Goal: Task Accomplishment & Management: Use online tool/utility

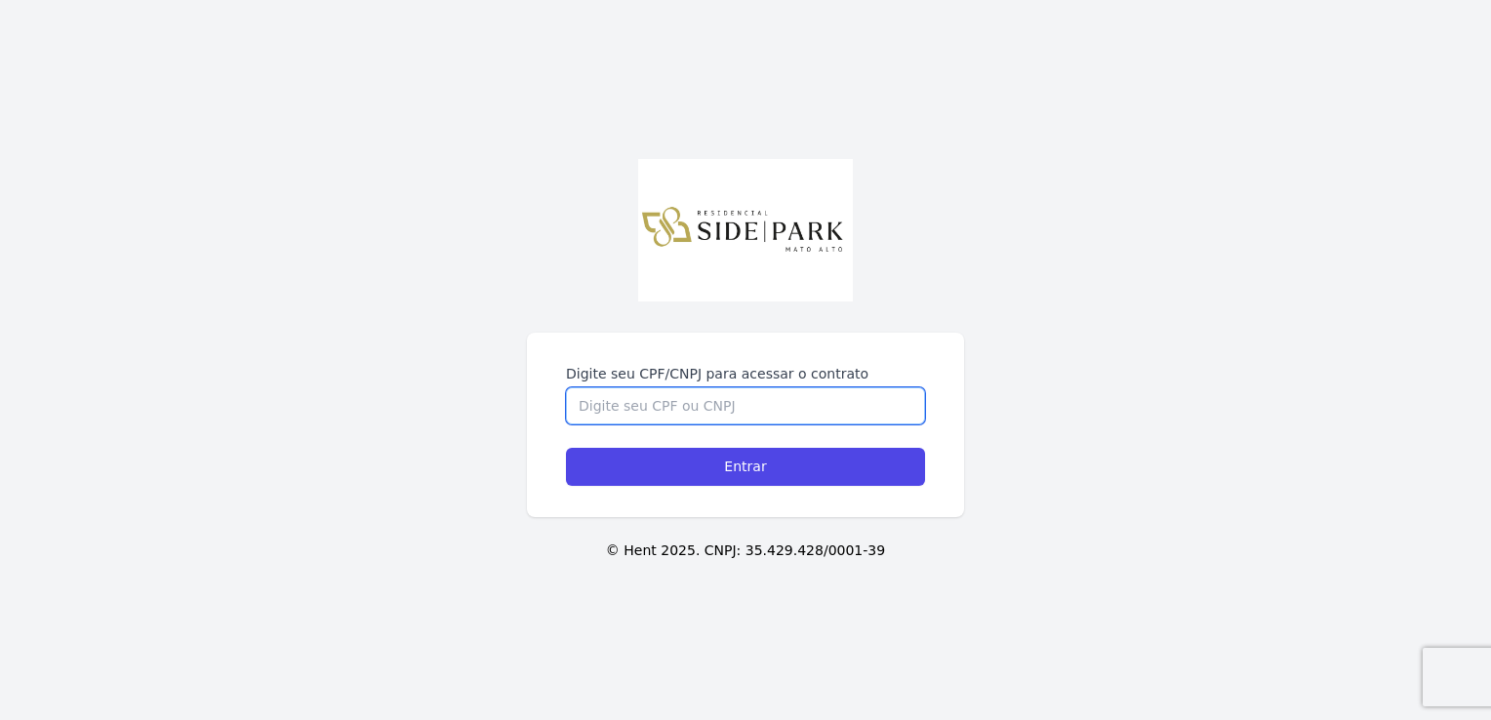
click at [800, 401] on input "Digite seu CPF/CNPJ para acessar o contrato" at bounding box center [745, 405] width 359 height 37
type input "17692409773"
click at [566, 448] on input "Entrar" at bounding box center [745, 467] width 359 height 38
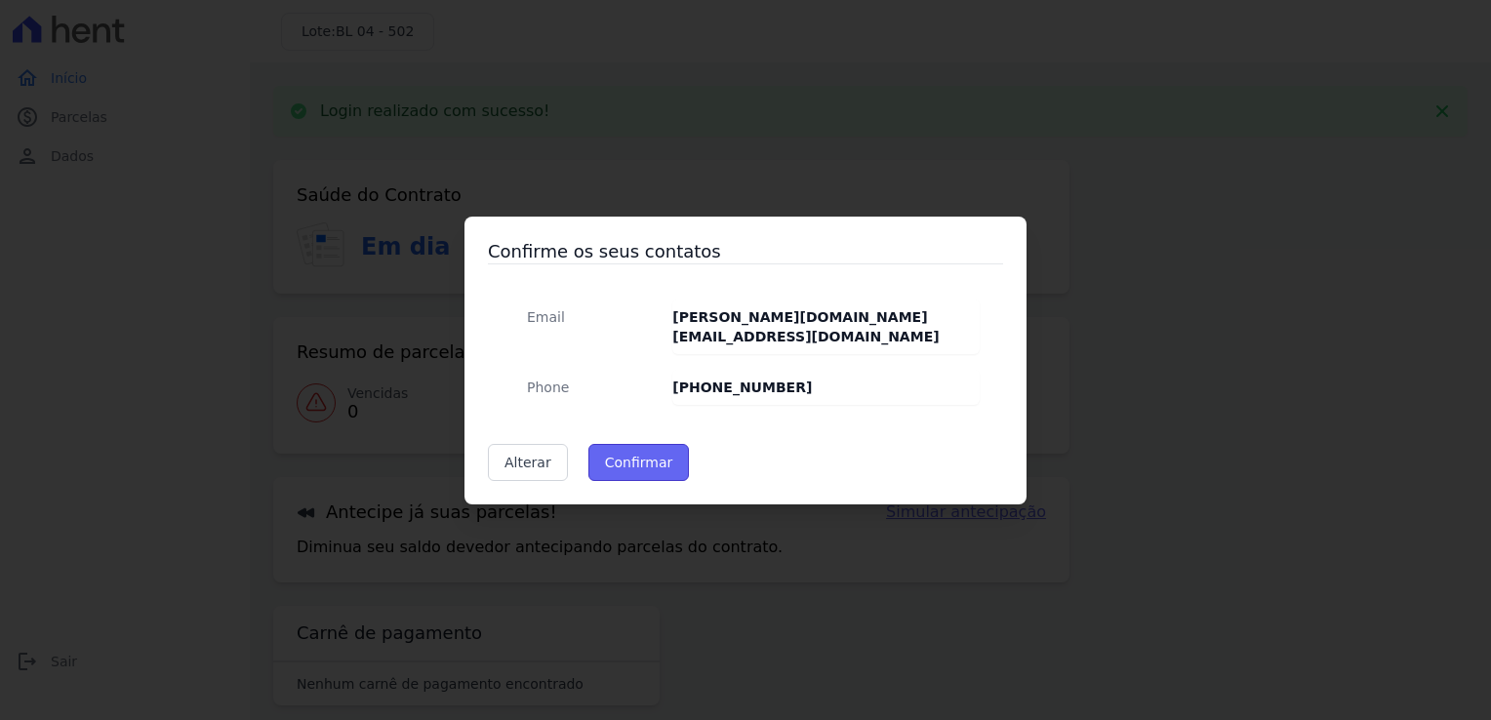
click at [635, 453] on button "Confirmar" at bounding box center [638, 462] width 101 height 37
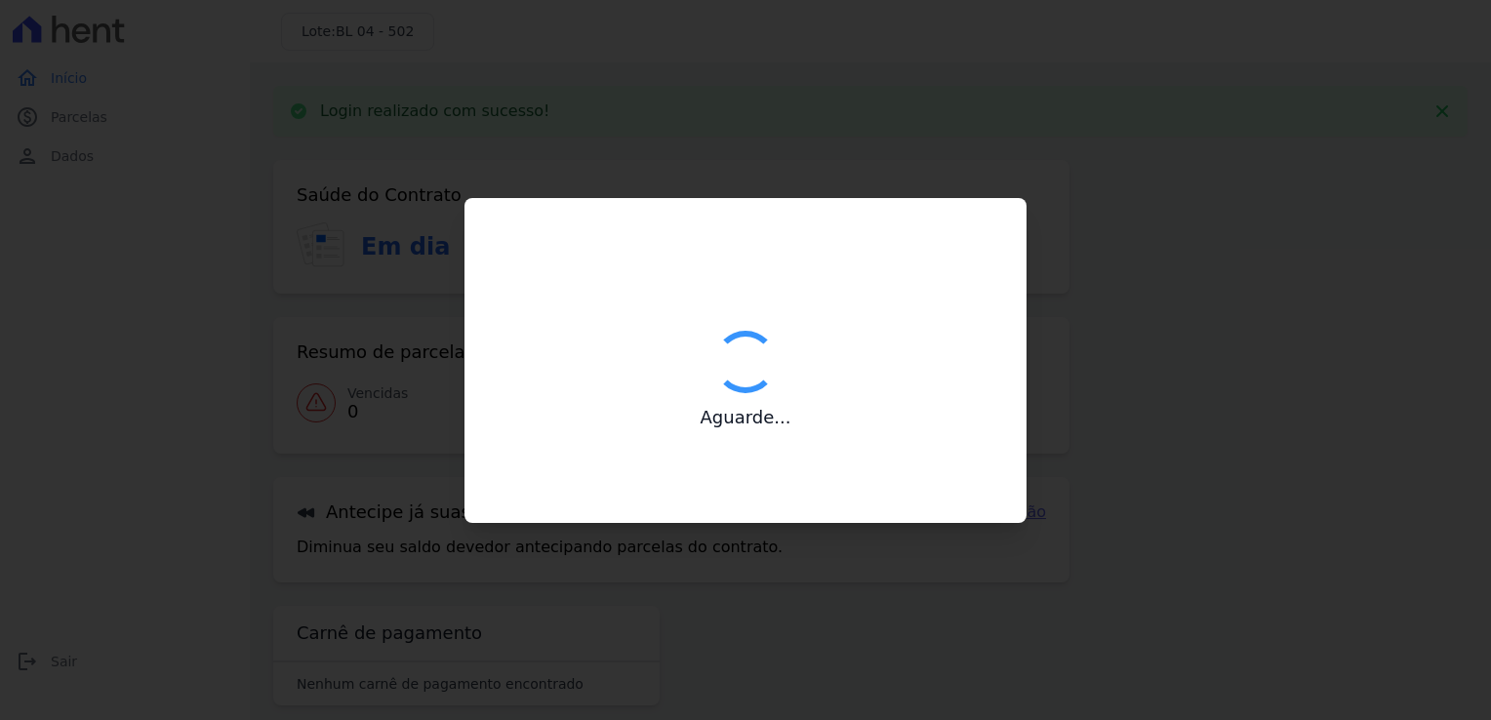
type input "Contatos confirmados com sucesso."
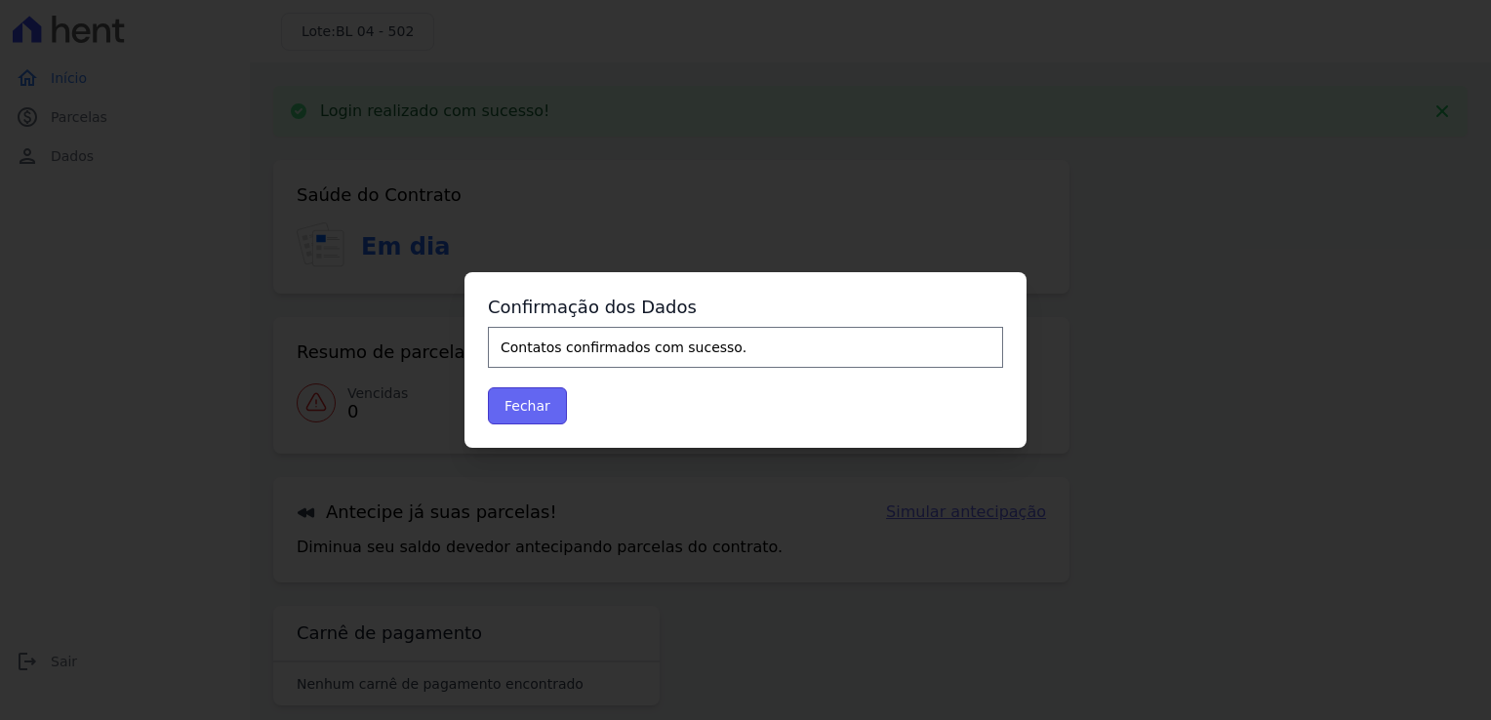
click at [515, 412] on button "Fechar" at bounding box center [527, 405] width 79 height 37
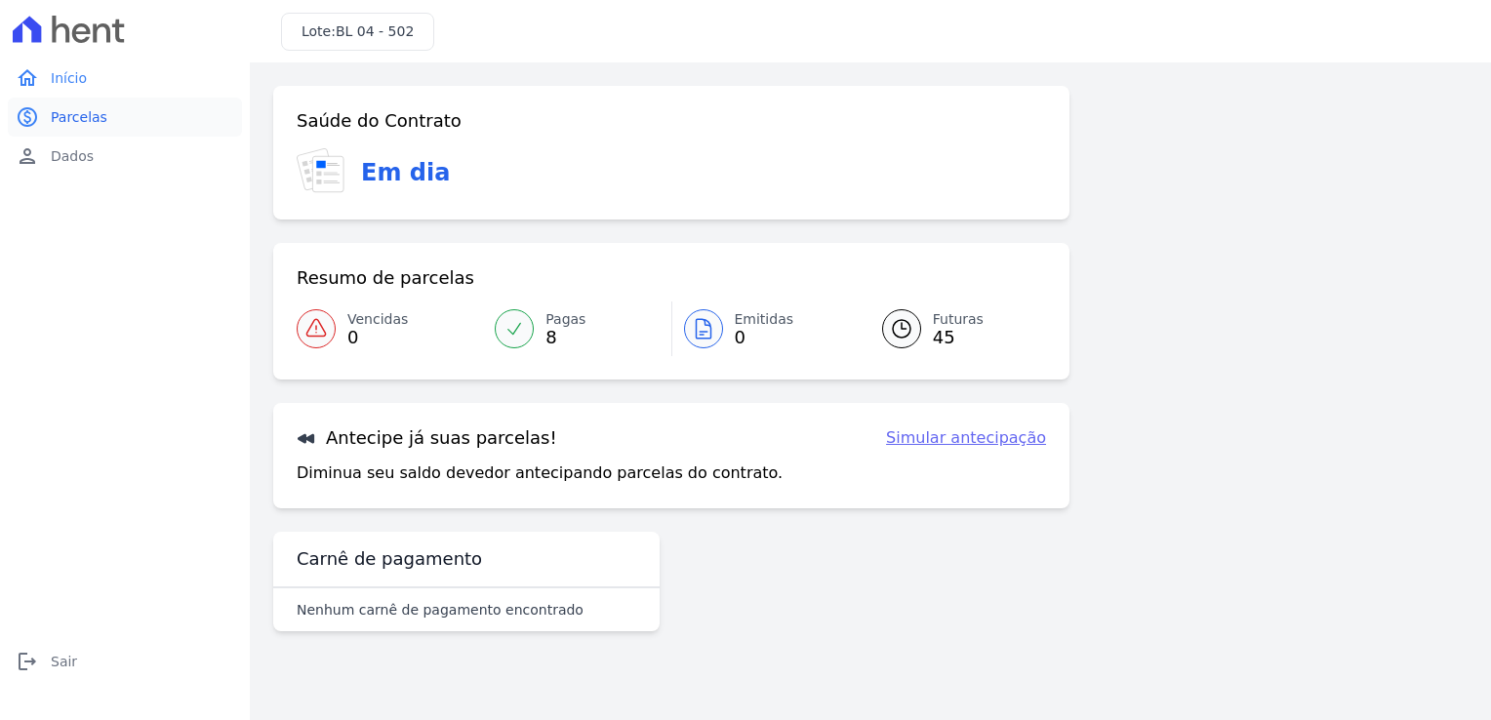
click at [83, 114] on span "Parcelas" at bounding box center [79, 117] width 57 height 20
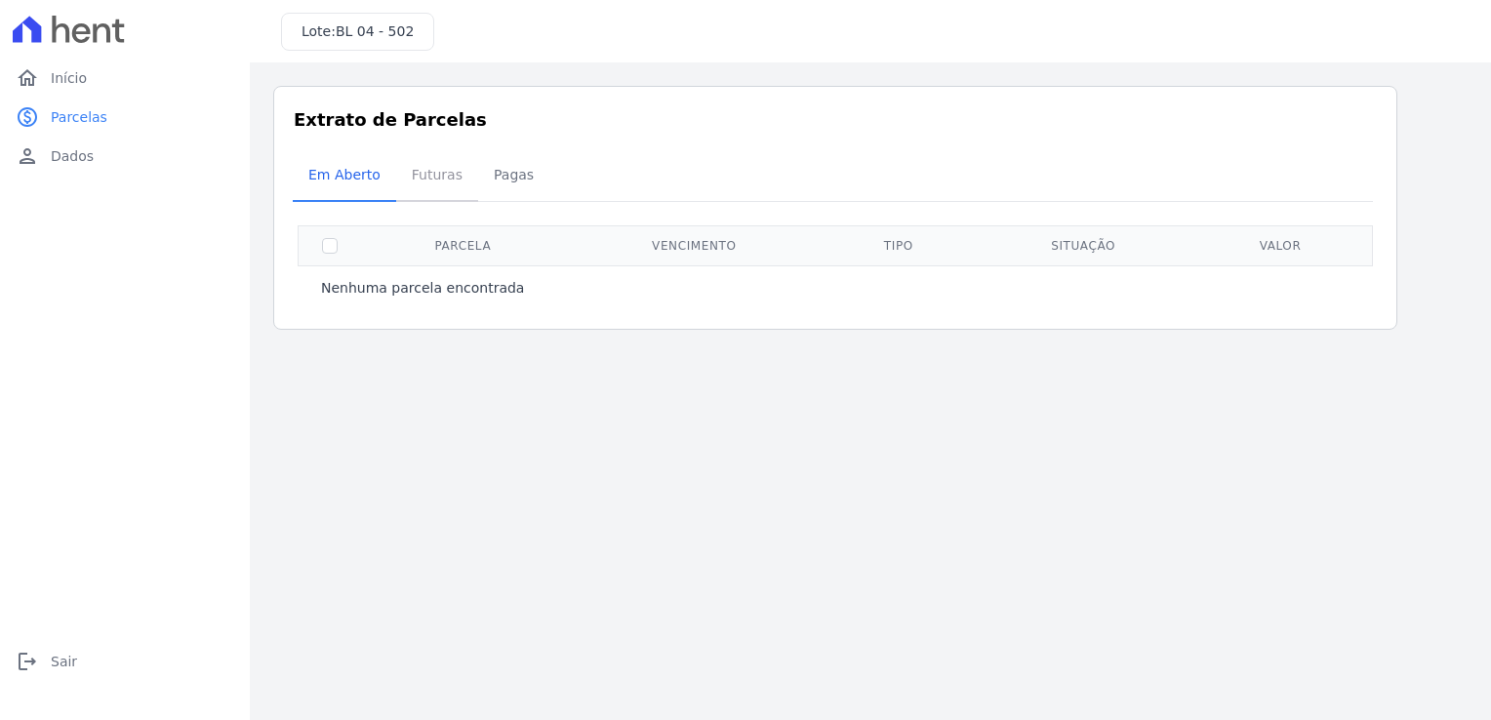
click at [419, 182] on span "Futuras" at bounding box center [437, 174] width 74 height 39
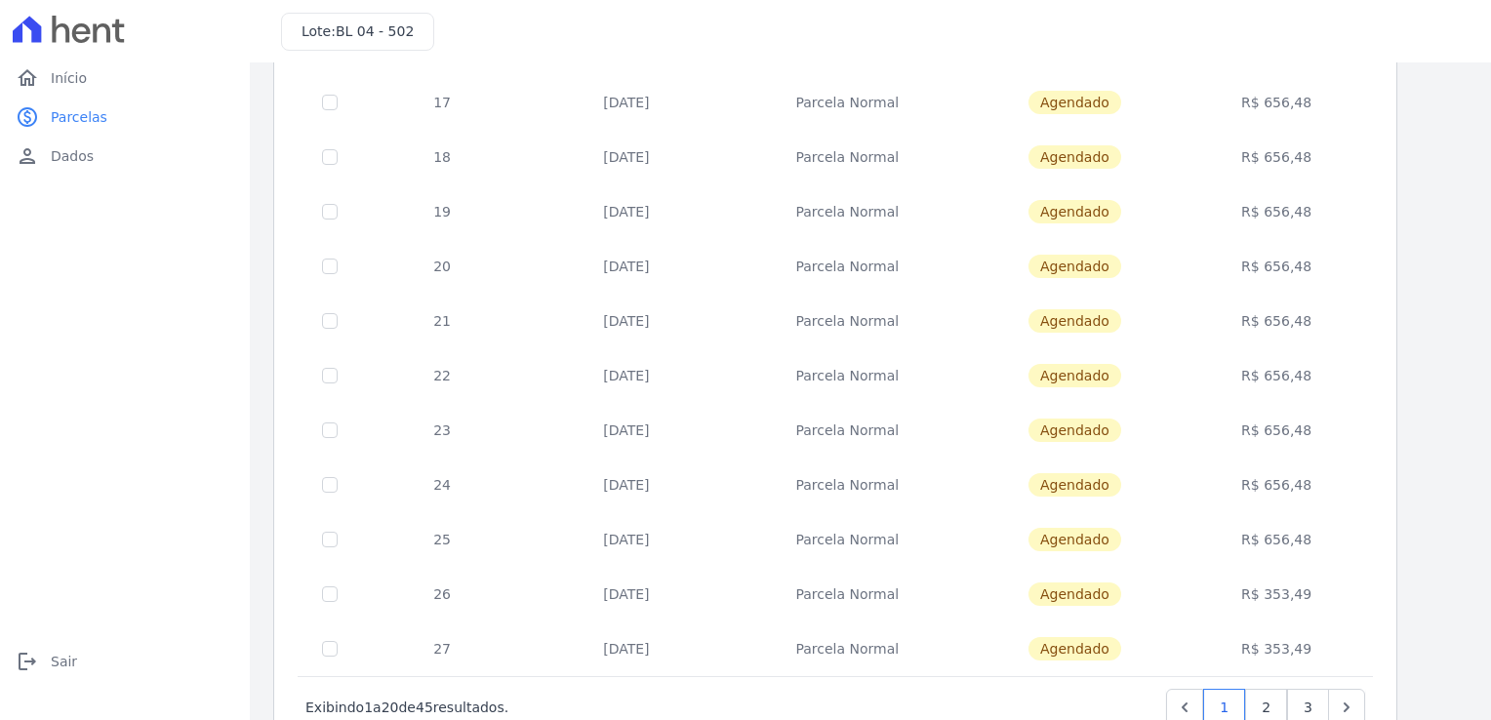
scroll to position [749, 0]
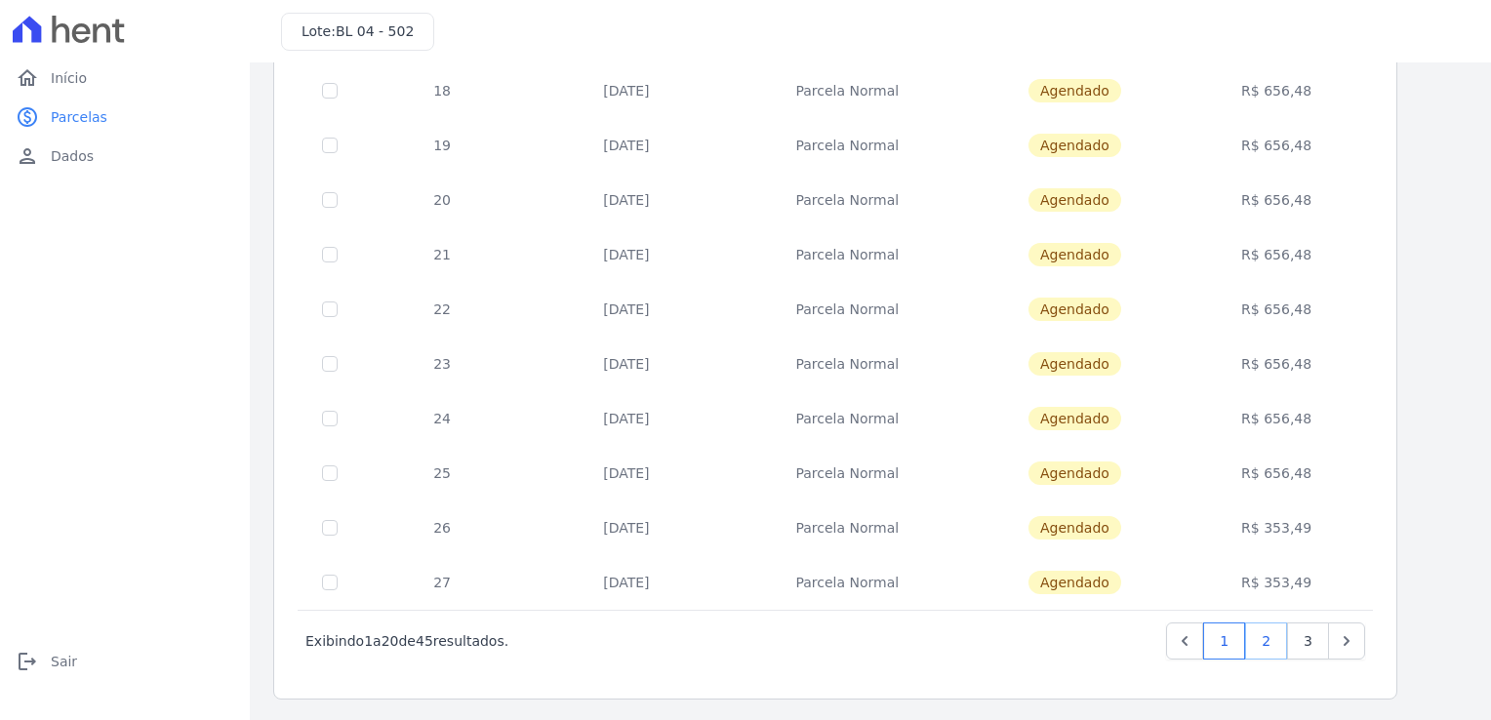
click at [1276, 652] on link "2" at bounding box center [1266, 641] width 42 height 37
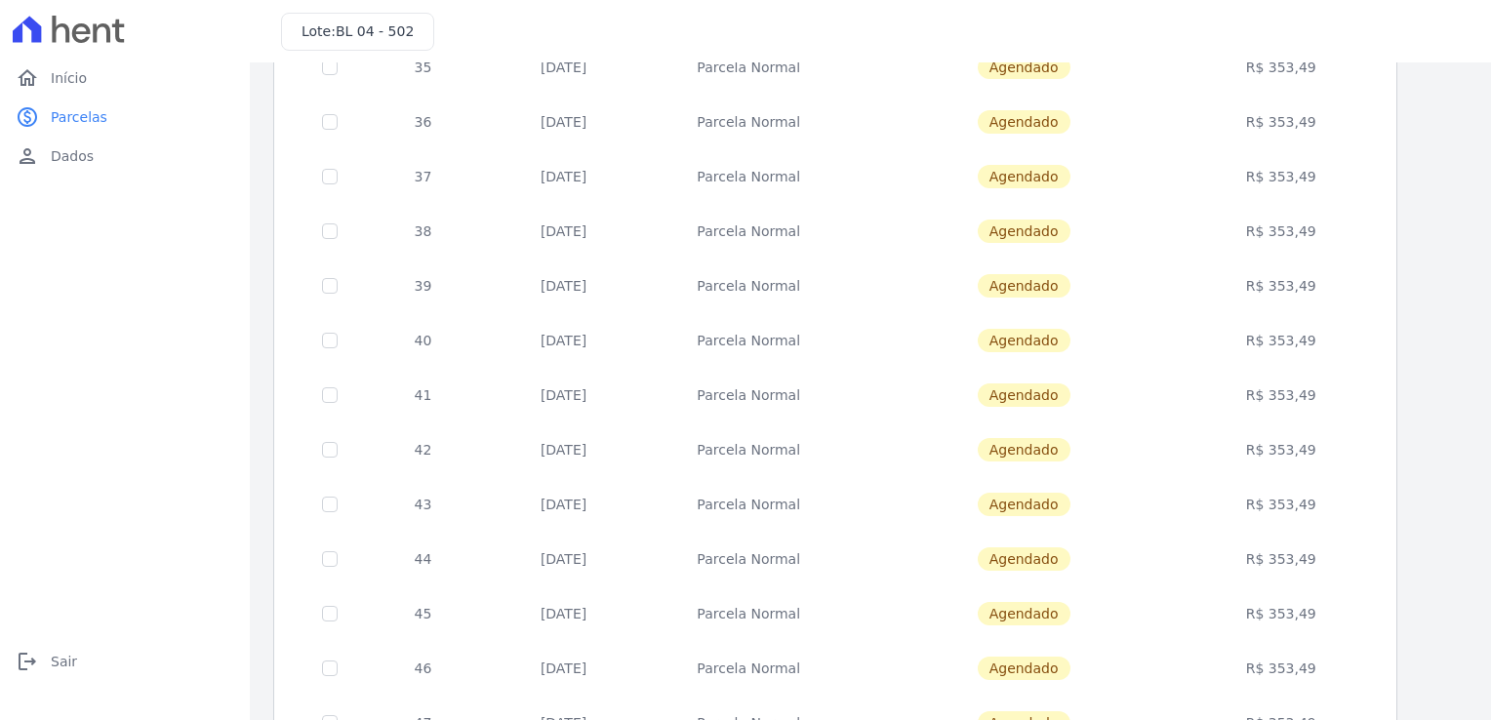
scroll to position [749, 0]
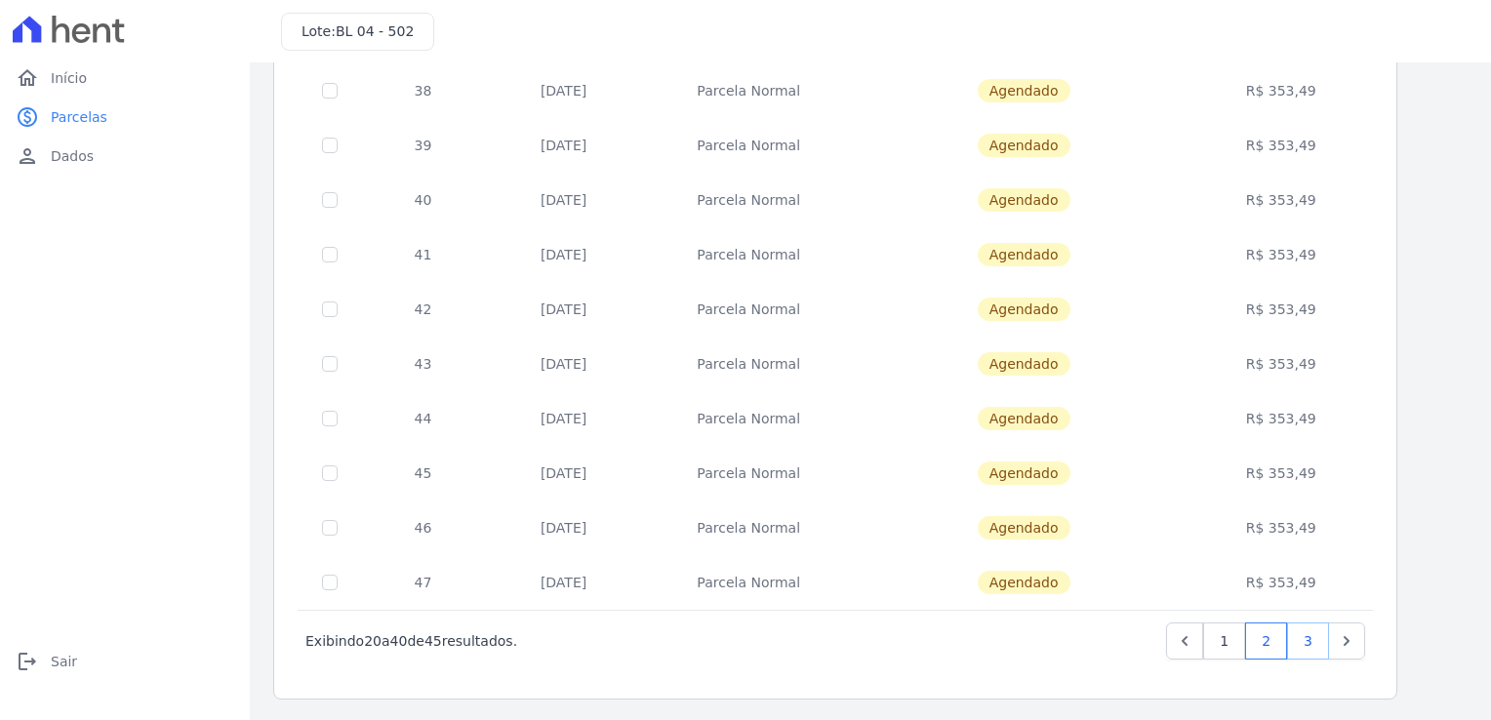
click at [1327, 640] on link "3" at bounding box center [1308, 641] width 42 height 37
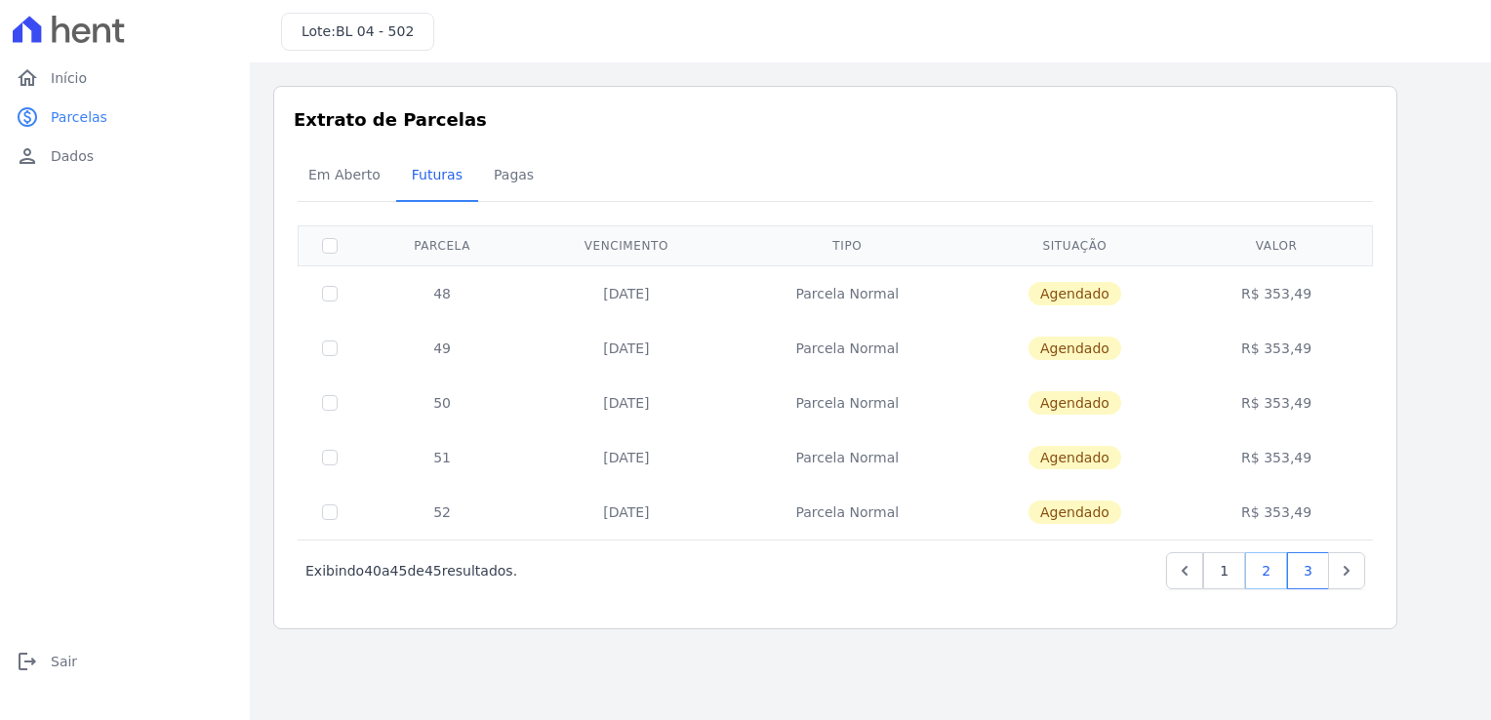
click at [1265, 564] on link "2" at bounding box center [1266, 570] width 42 height 37
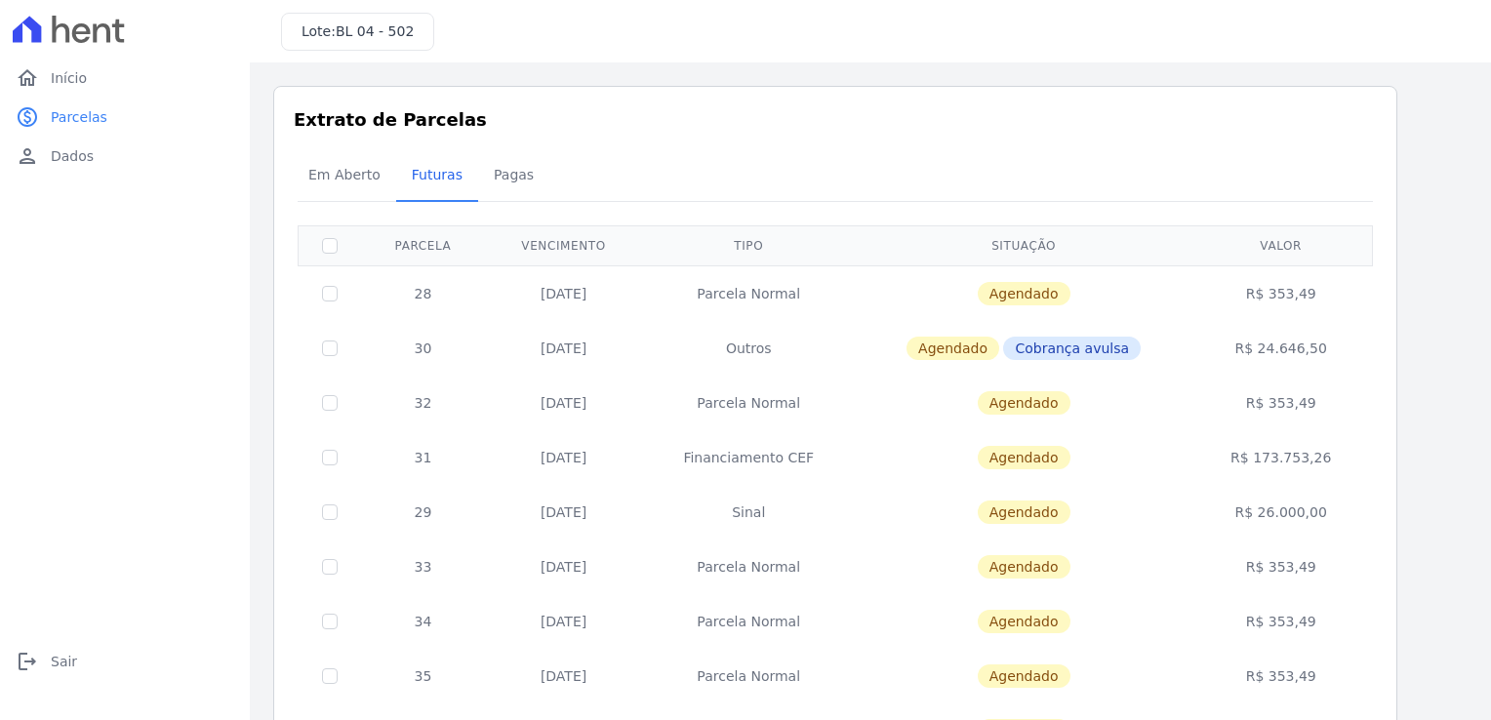
click at [1085, 345] on span "Cobrança avulsa" at bounding box center [1072, 348] width 138 height 23
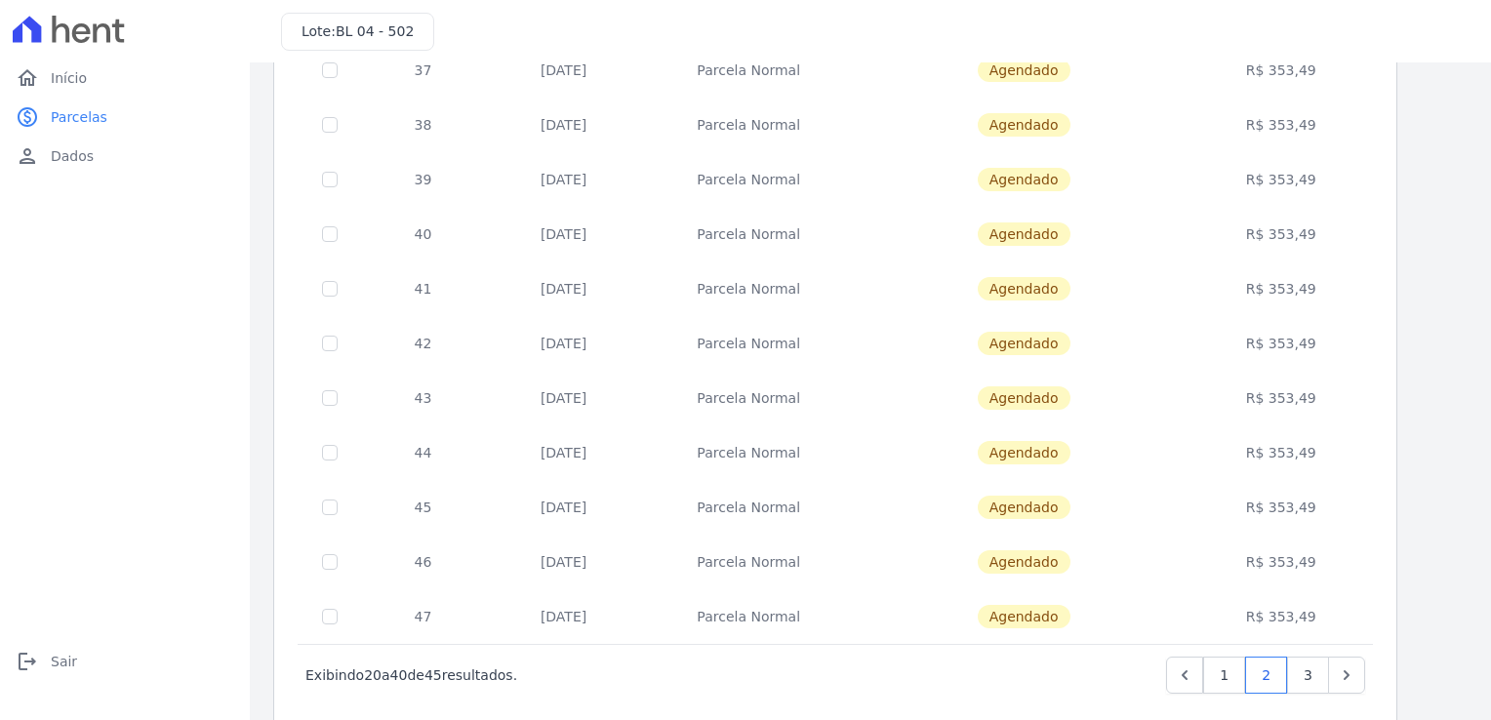
scroll to position [749, 0]
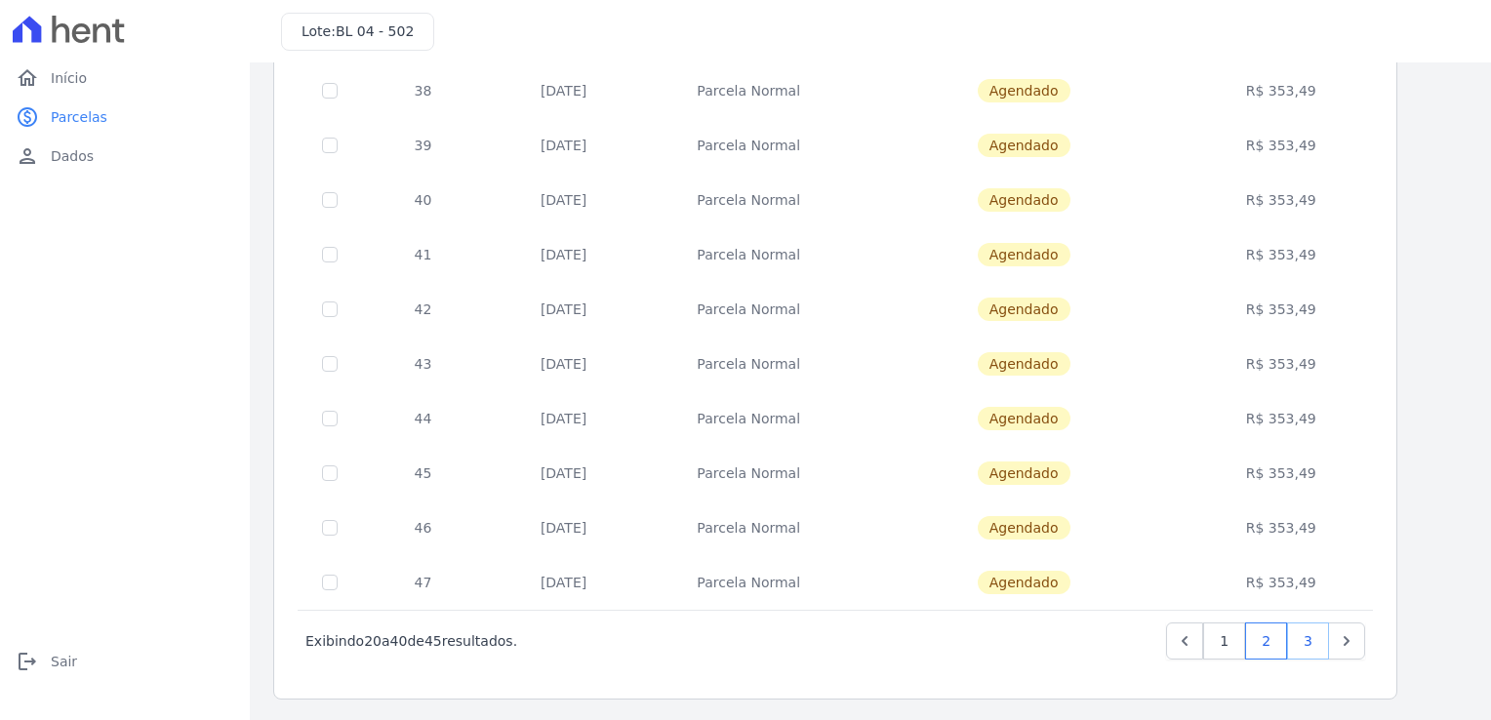
click at [1316, 643] on link "3" at bounding box center [1308, 641] width 42 height 37
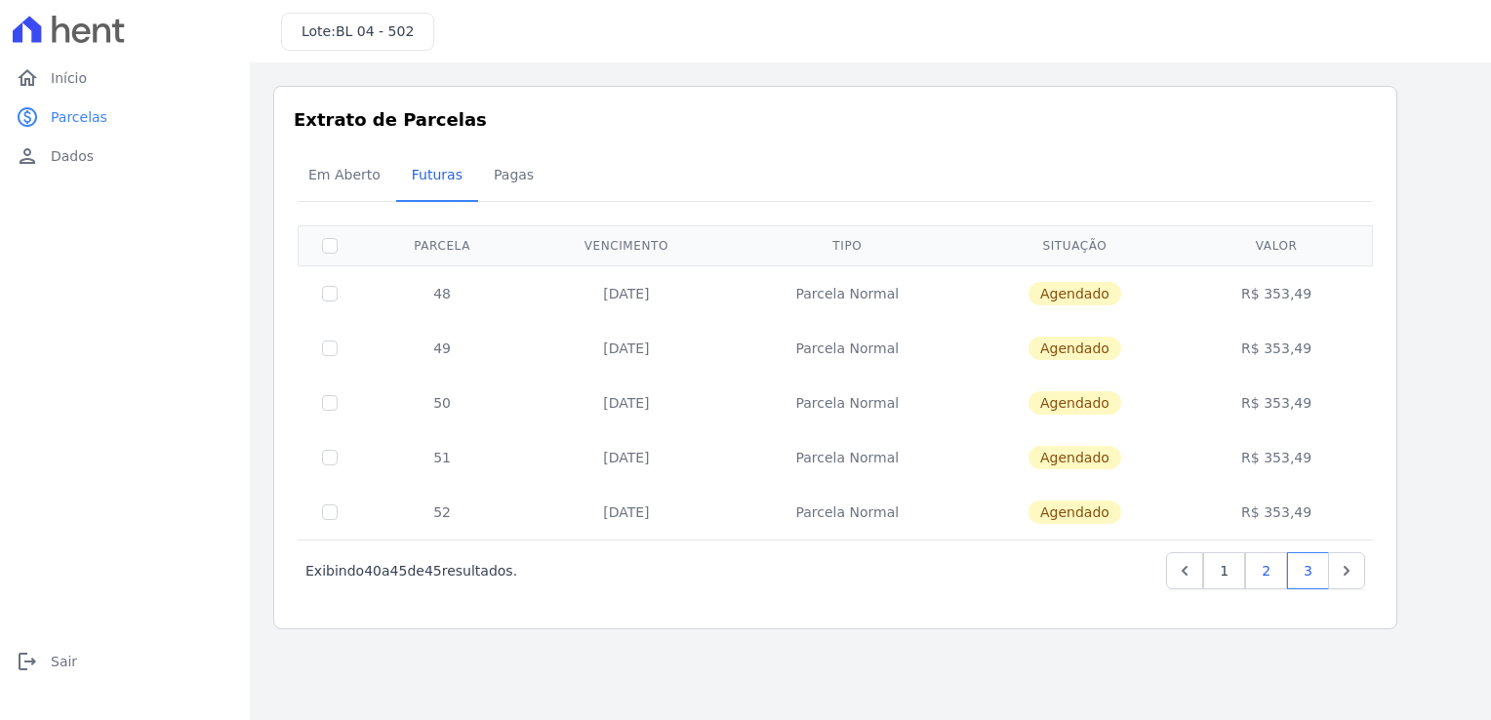
click at [1267, 587] on div "‹ Anterior Exibindo 40 a 45 de 45 resultados. 1 2 3" at bounding box center [835, 570] width 1075 height 61
click at [1267, 579] on link "2" at bounding box center [1266, 570] width 42 height 37
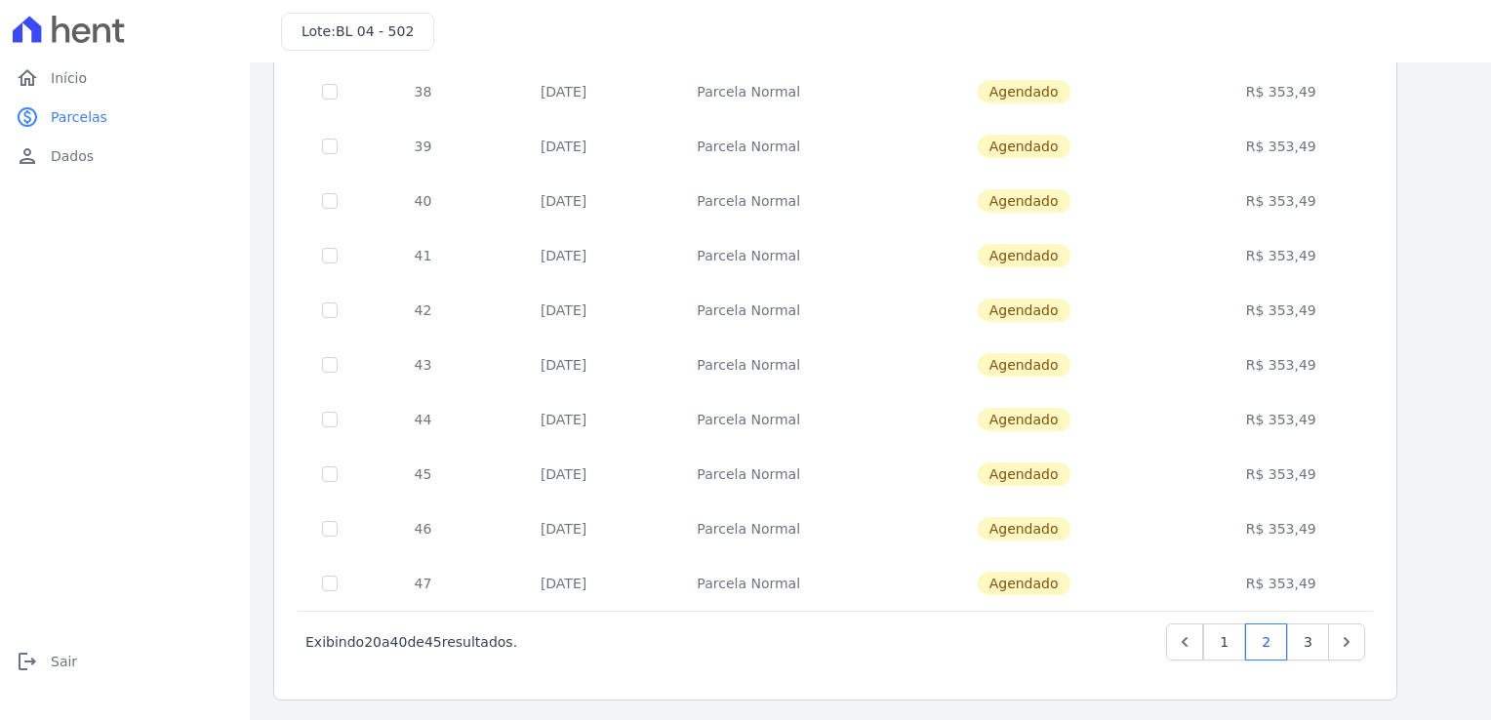
scroll to position [749, 0]
click at [1233, 630] on link "1" at bounding box center [1224, 641] width 42 height 37
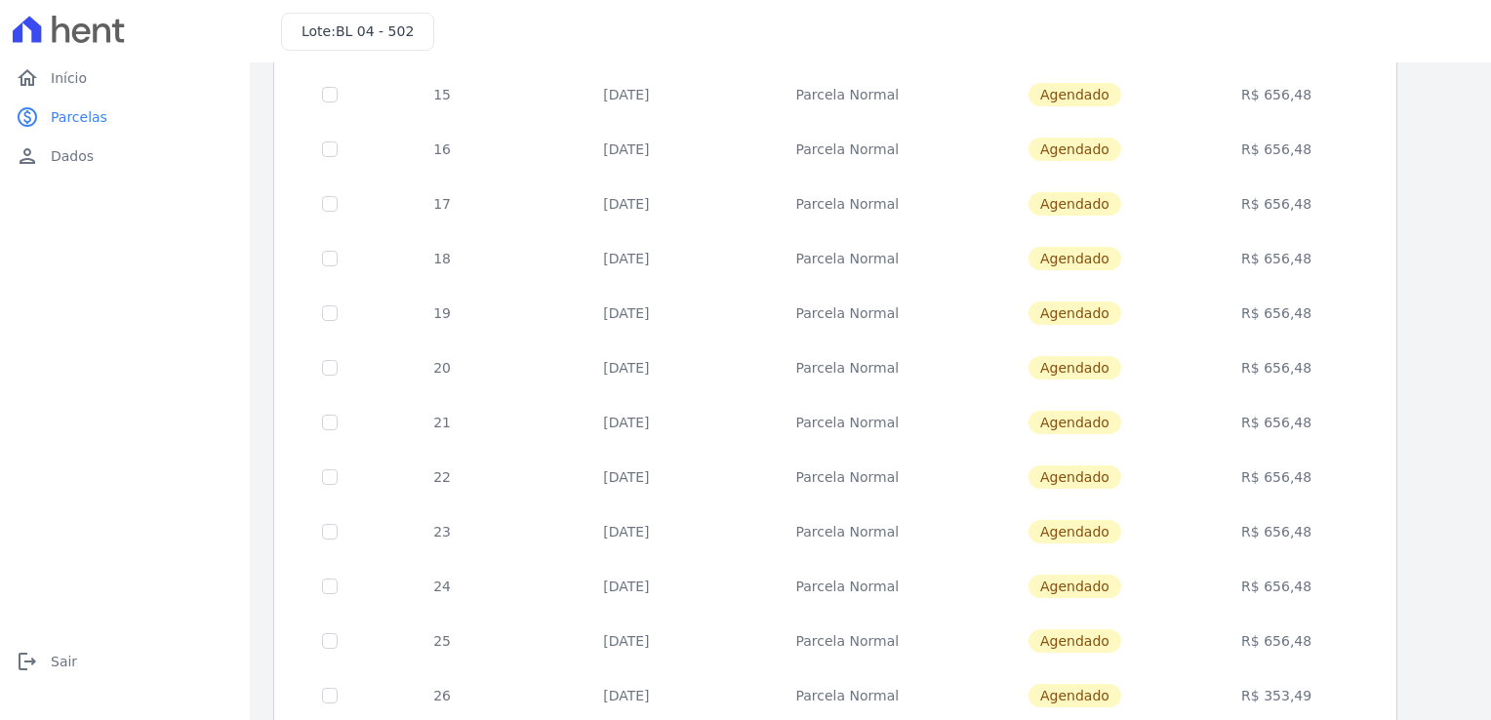
scroll to position [683, 0]
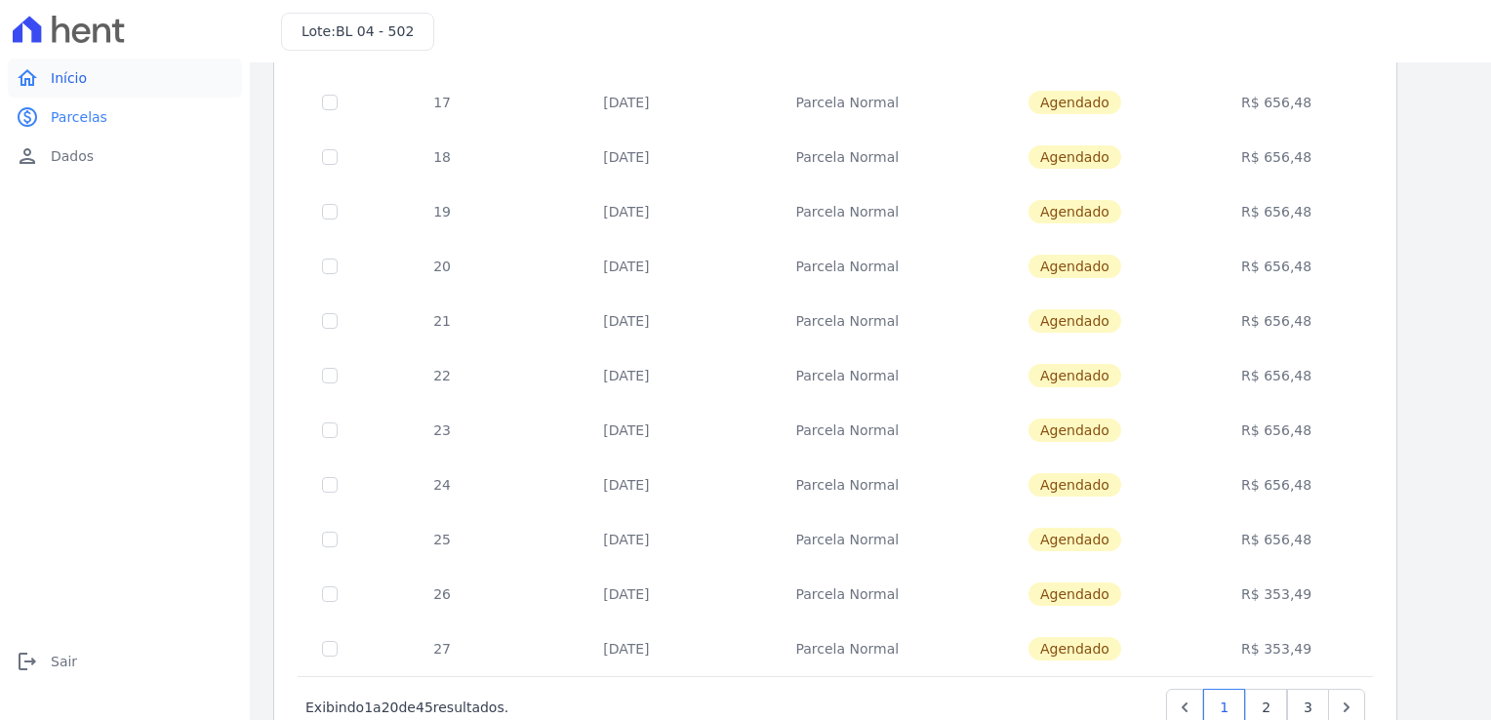
click at [98, 80] on link "home Início" at bounding box center [125, 78] width 234 height 39
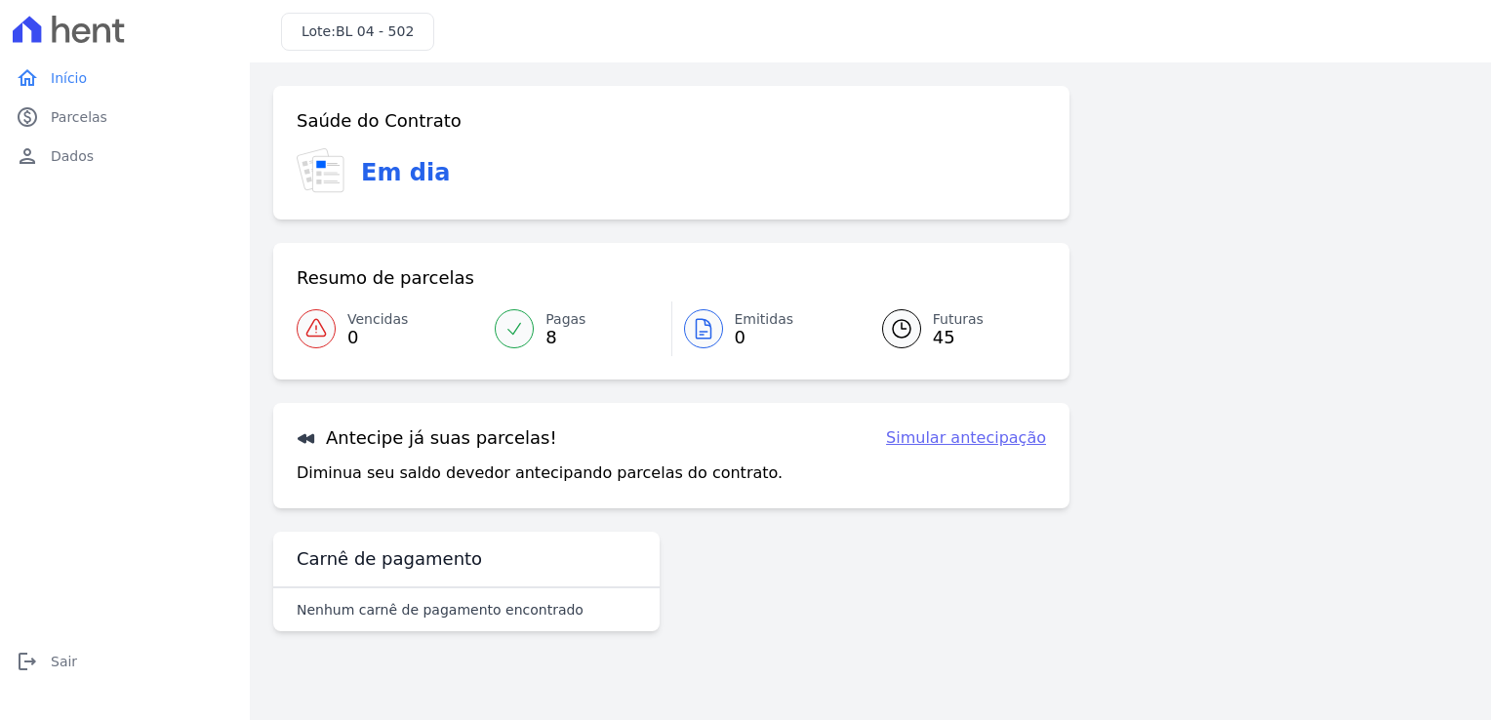
click at [971, 435] on link "Simular antecipação" at bounding box center [966, 437] width 160 height 23
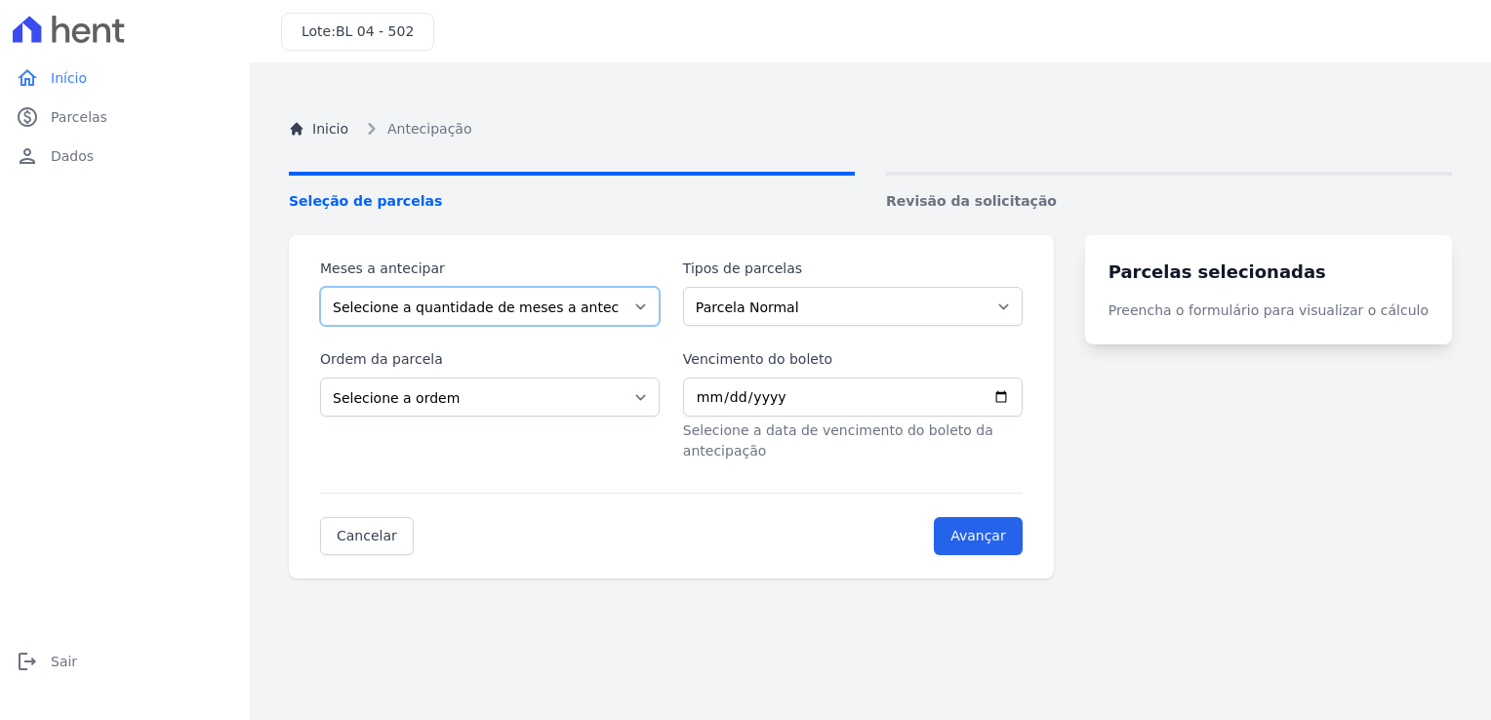
click at [501, 310] on select "Selecione a quantidade de meses a antecipar 1 2 3 4 5 6 7 8 9 10 11 12 13 14 15…" at bounding box center [490, 306] width 340 height 39
select select "3"
click at [320, 287] on select "Selecione a quantidade de meses a antecipar 1 2 3 4 5 6 7 8 9 10 11 12 13 14 15…" at bounding box center [490, 306] width 340 height 39
click at [472, 406] on select "Selecione a ordem Últimas parcelas Primeiras parcelas" at bounding box center [490, 397] width 340 height 39
select select "ending"
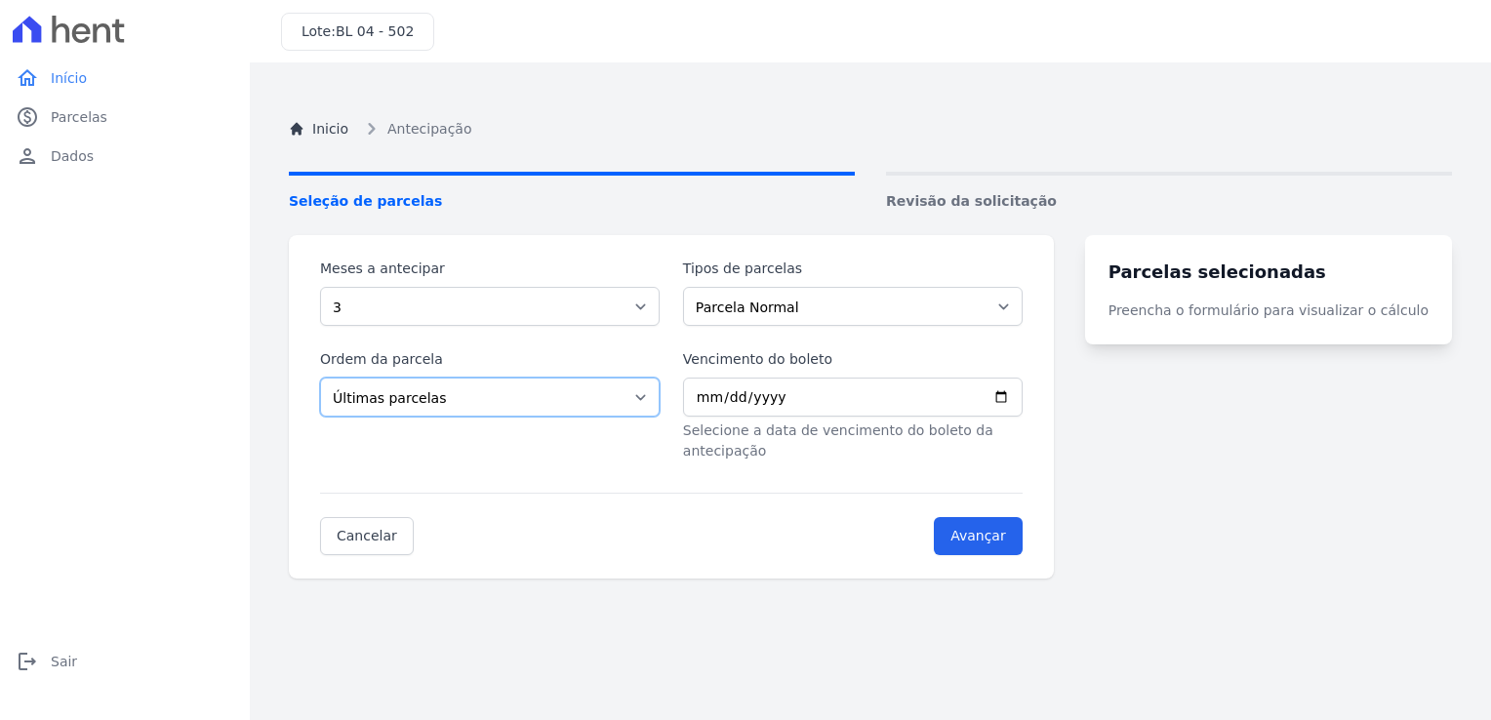
click at [320, 378] on select "Selecione a ordem Últimas parcelas Primeiras parcelas" at bounding box center [490, 397] width 340 height 39
click at [889, 309] on select "Parcela Normal Outros Financiamento CEF Sinal" at bounding box center [853, 306] width 340 height 39
click at [695, 287] on select "Parcela Normal Outros Financiamento CEF Sinal" at bounding box center [853, 306] width 340 height 39
click at [891, 401] on input "Vencimento do boleto" at bounding box center [853, 397] width 340 height 39
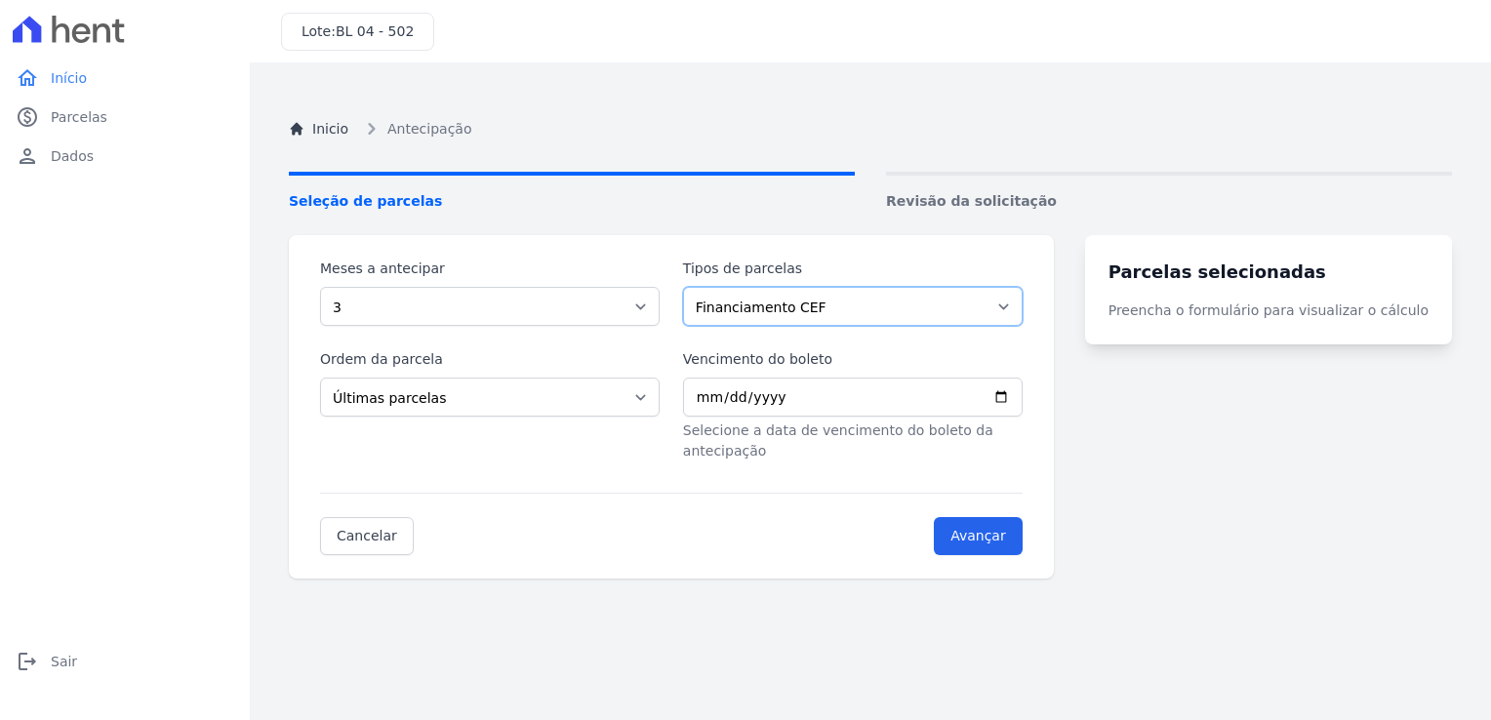
click at [911, 305] on select "Parcela Normal Outros Financiamento CEF Sinal" at bounding box center [853, 306] width 340 height 39
click at [695, 287] on select "Parcela Normal Outros Financiamento CEF Sinal" at bounding box center [853, 306] width 340 height 39
click at [1327, 306] on p "Preencha o formulário para visualizar o cálculo" at bounding box center [1269, 311] width 320 height 20
click at [913, 298] on select "Parcela Normal Outros Financiamento CEF Sinal" at bounding box center [853, 306] width 340 height 39
click at [695, 287] on select "Parcela Normal Outros Financiamento CEF Sinal" at bounding box center [853, 306] width 340 height 39
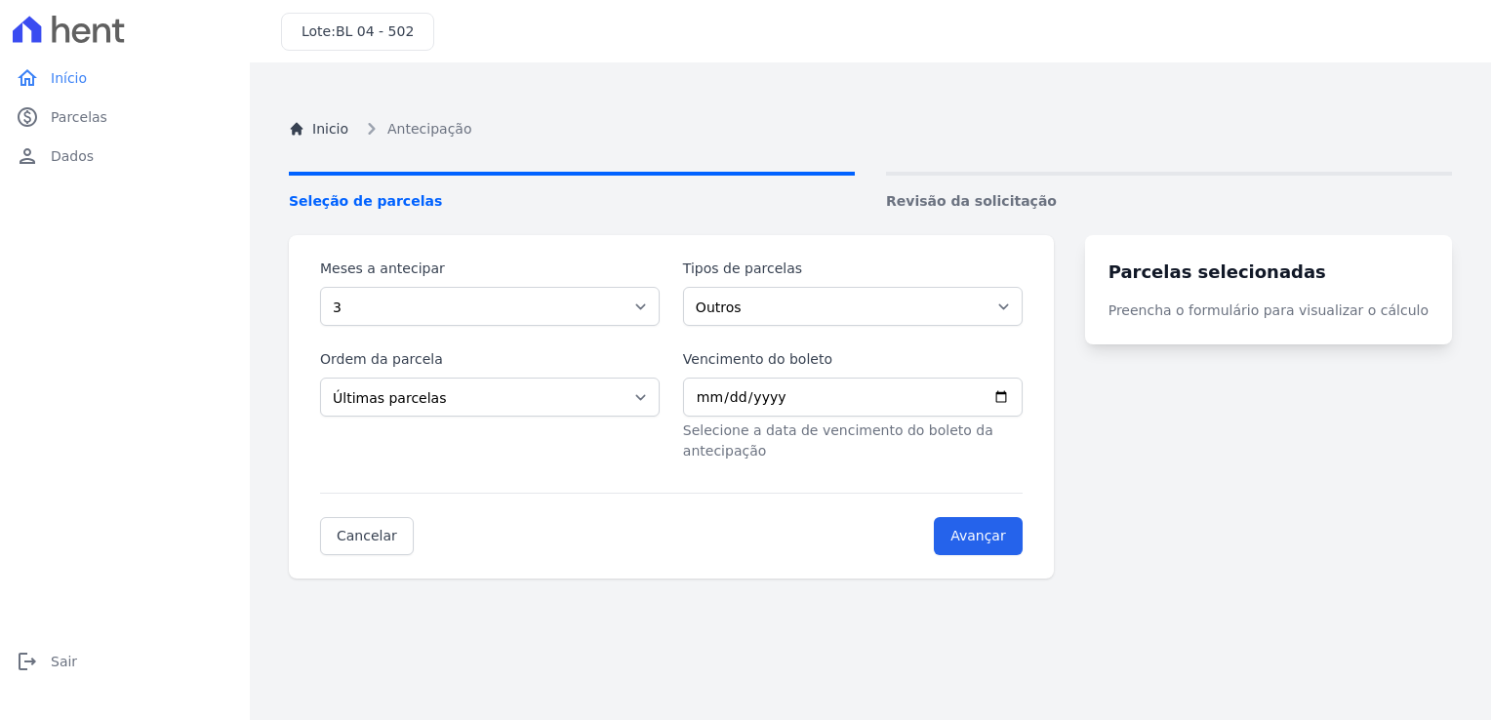
click at [859, 279] on div "Tipos de parcelas Parcela Normal Outros Financiamento CEF Sinal" at bounding box center [853, 292] width 340 height 67
click at [851, 300] on select "Parcela Normal Outros Financiamento CEF Sinal" at bounding box center [853, 306] width 340 height 39
select select "financing"
click at [695, 287] on select "Parcela Normal Outros Financiamento CEF Sinal" at bounding box center [853, 306] width 340 height 39
click at [876, 412] on input "Vencimento do boleto" at bounding box center [853, 397] width 340 height 39
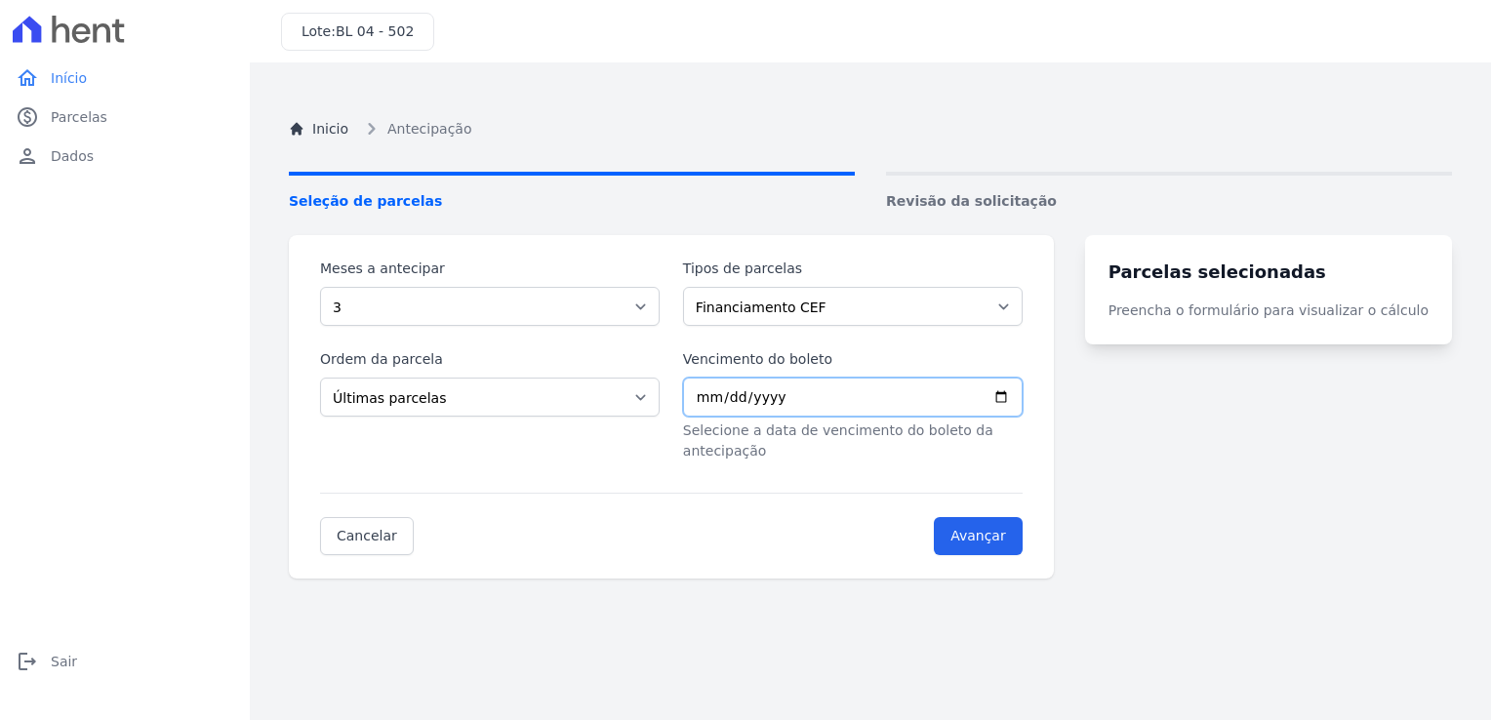
click at [867, 401] on input "Vencimento do boleto" at bounding box center [853, 397] width 340 height 39
drag, startPoint x: 867, startPoint y: 401, endPoint x: 840, endPoint y: 393, distance: 27.5
click at [862, 401] on input "Vencimento do boleto" at bounding box center [853, 397] width 340 height 39
click at [829, 396] on input "Vencimento do boleto" at bounding box center [853, 397] width 340 height 39
click at [823, 396] on input "Vencimento do boleto" at bounding box center [853, 397] width 340 height 39
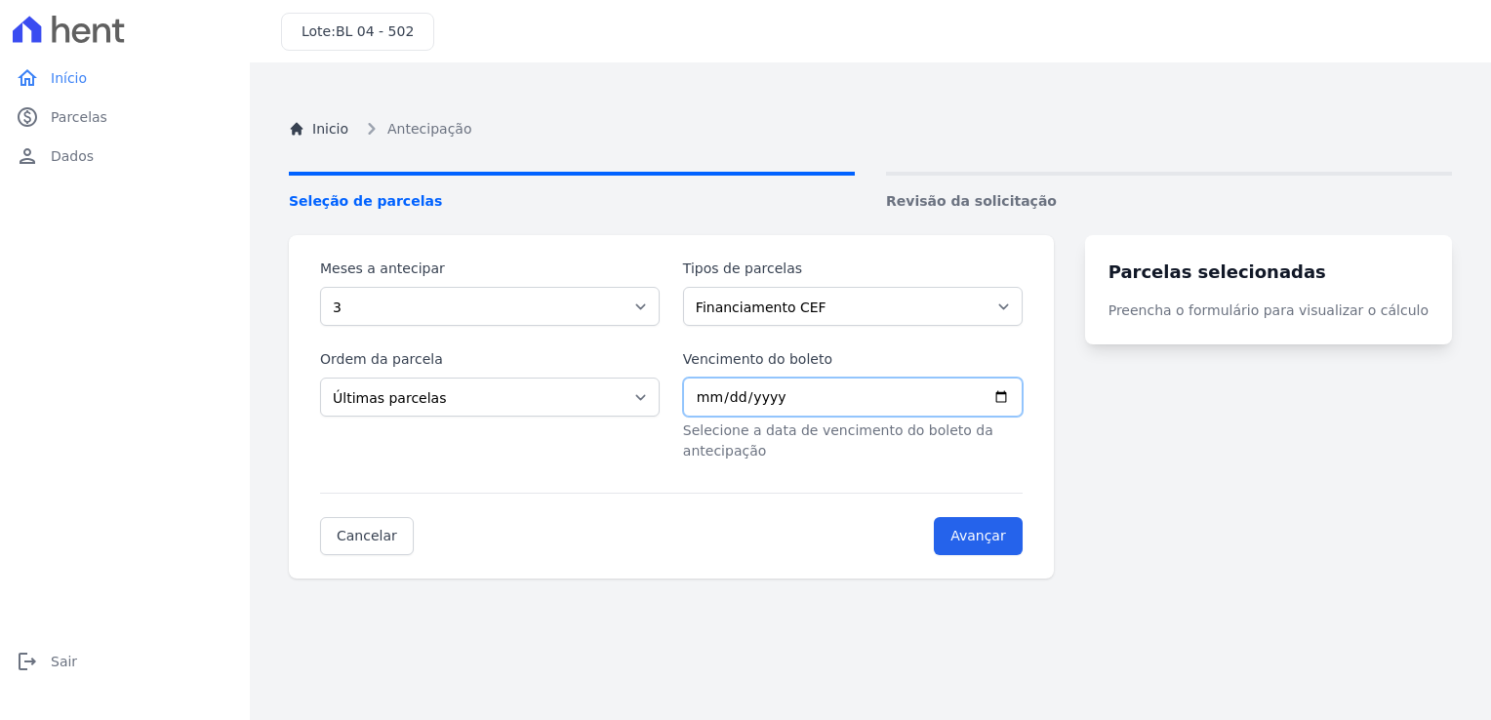
click at [791, 402] on input "Vencimento do boleto" at bounding box center [853, 397] width 340 height 39
click at [1023, 404] on input "Vencimento do boleto" at bounding box center [853, 397] width 340 height 39
type input "2025-09-22"
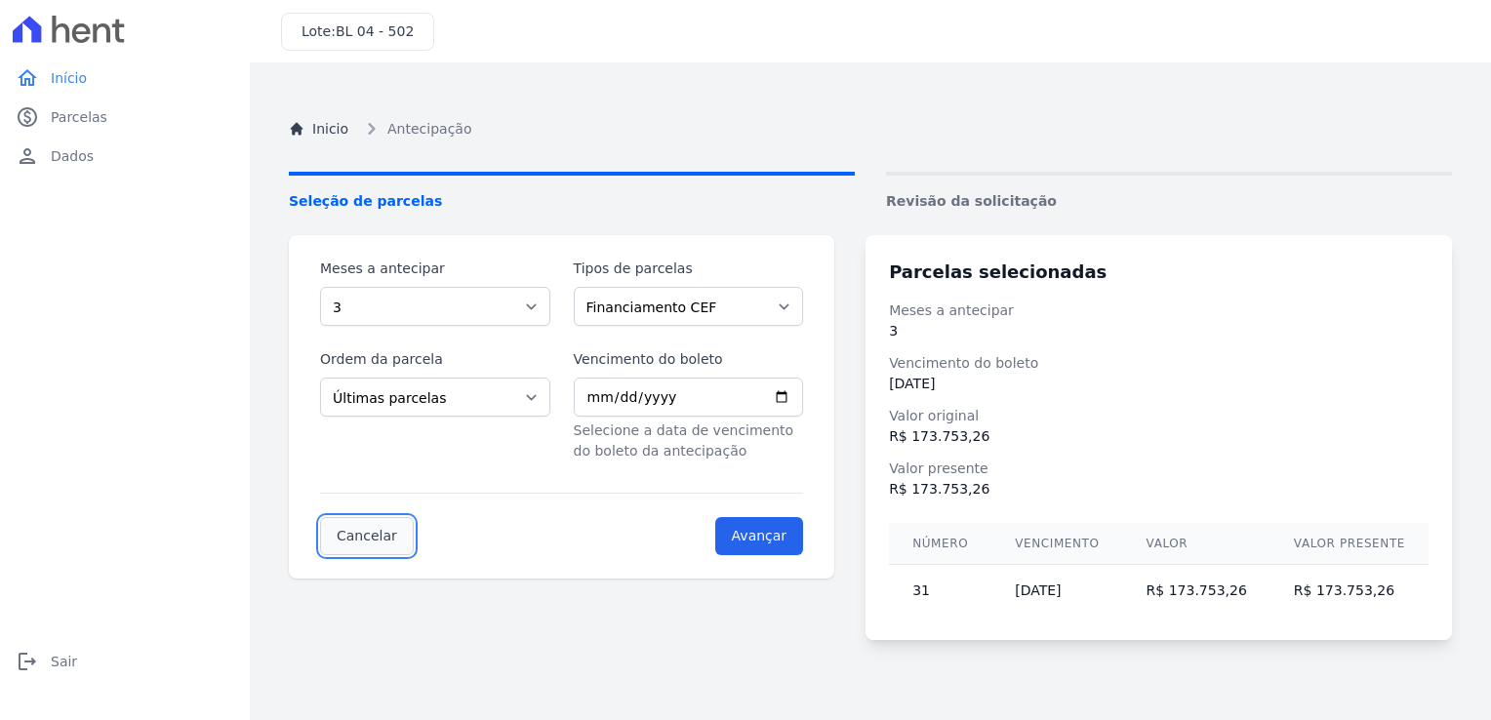
click at [360, 535] on link "Cancelar" at bounding box center [367, 536] width 94 height 38
